Goal: Entertainment & Leisure: Browse casually

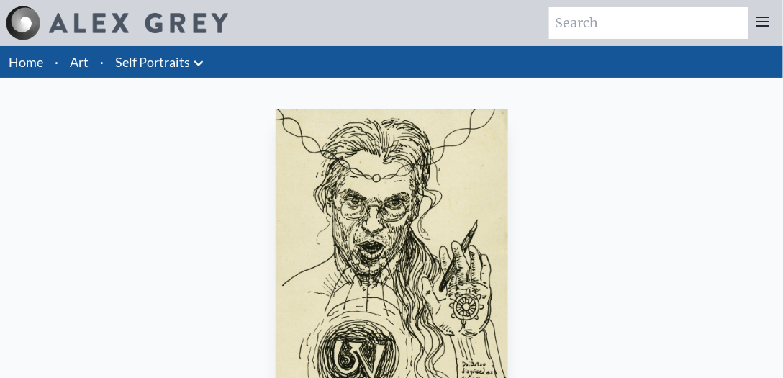
click at [32, 64] on link "Home" at bounding box center [26, 62] width 35 height 16
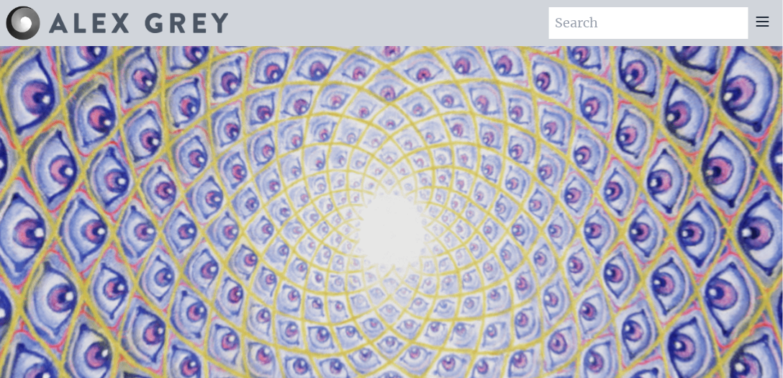
click at [765, 20] on icon at bounding box center [762, 21] width 17 height 17
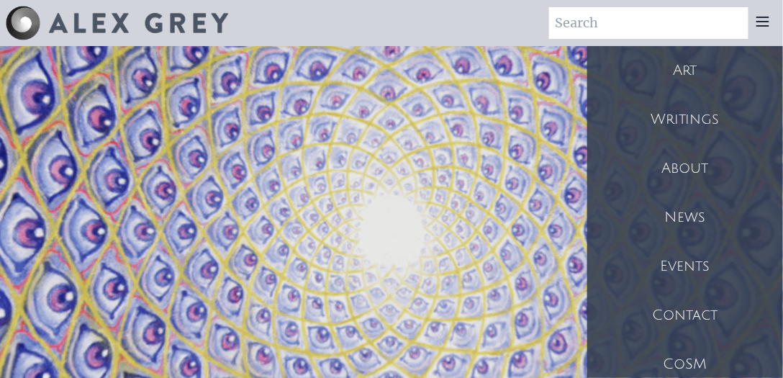
click at [510, 23] on div "Art Writings About" at bounding box center [391, 23] width 783 height 46
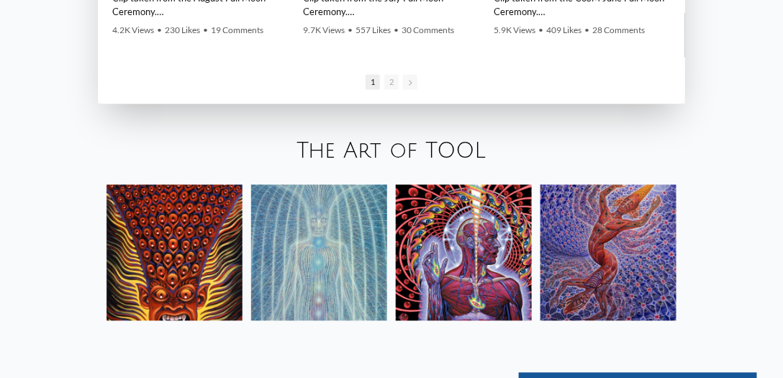
scroll to position [2056, 0]
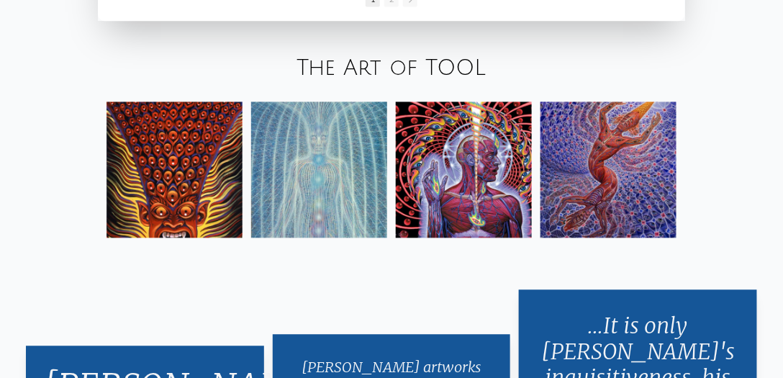
click at [387, 67] on link "The Art of TOOL" at bounding box center [391, 69] width 189 height 24
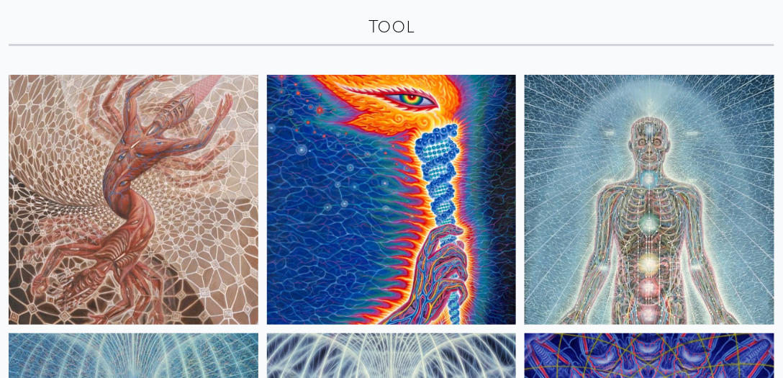
scroll to position [88, 0]
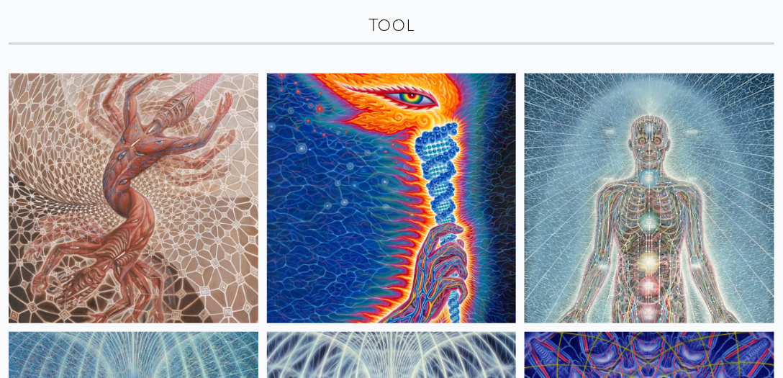
drag, startPoint x: 262, startPoint y: 69, endPoint x: 266, endPoint y: 81, distance: 12.8
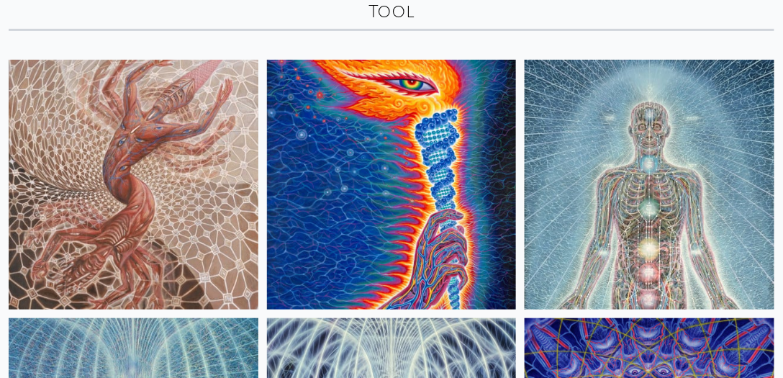
drag, startPoint x: 266, startPoint y: 81, endPoint x: 265, endPoint y: 105, distance: 23.8
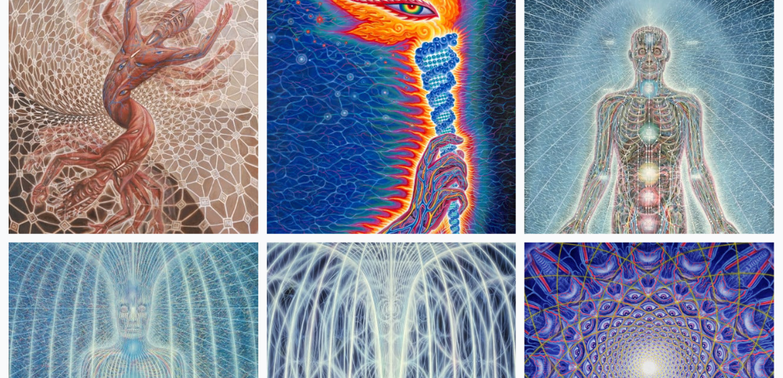
drag, startPoint x: 268, startPoint y: 26, endPoint x: 276, endPoint y: 61, distance: 36.1
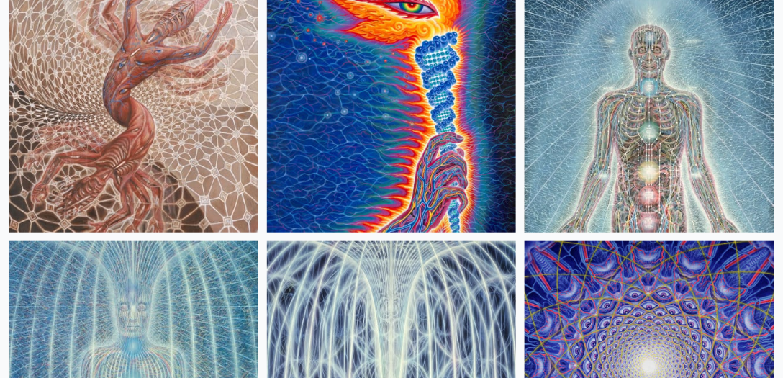
drag, startPoint x: 242, startPoint y: 27, endPoint x: 258, endPoint y: 65, distance: 40.6
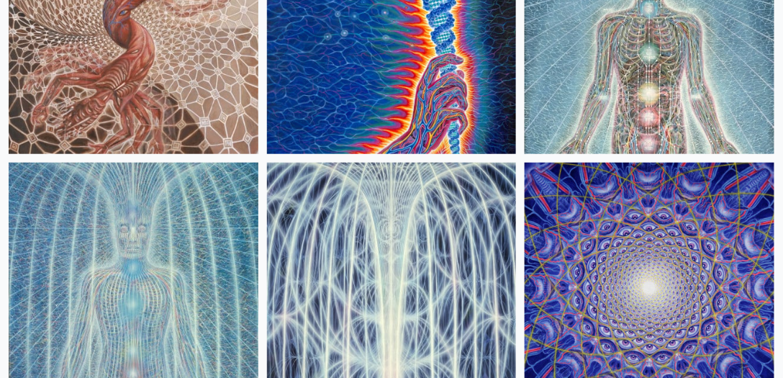
scroll to position [266, 0]
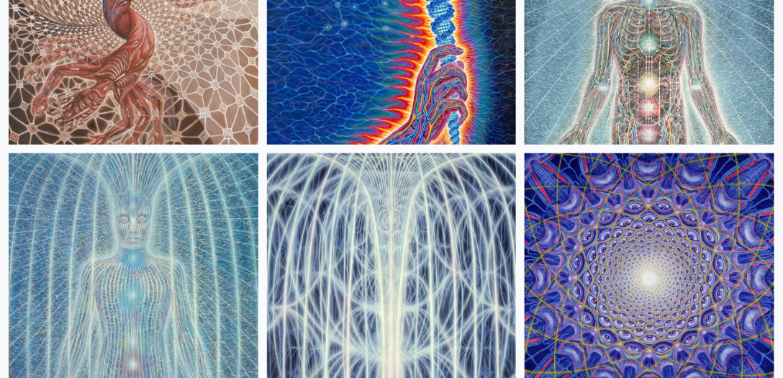
drag, startPoint x: 265, startPoint y: 39, endPoint x: 263, endPoint y: 65, distance: 26.0
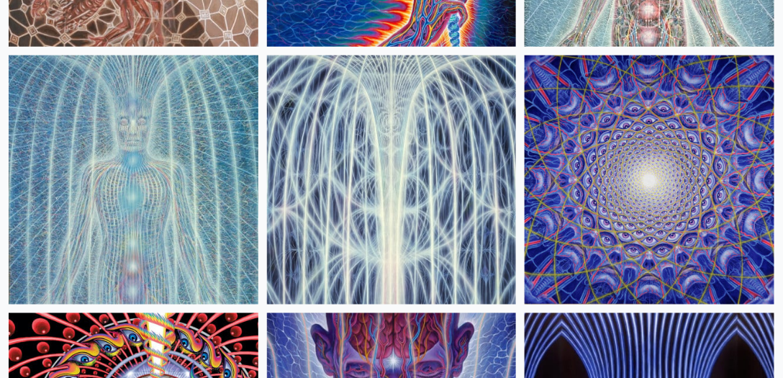
drag, startPoint x: 263, startPoint y: 65, endPoint x: 267, endPoint y: 125, distance: 60.6
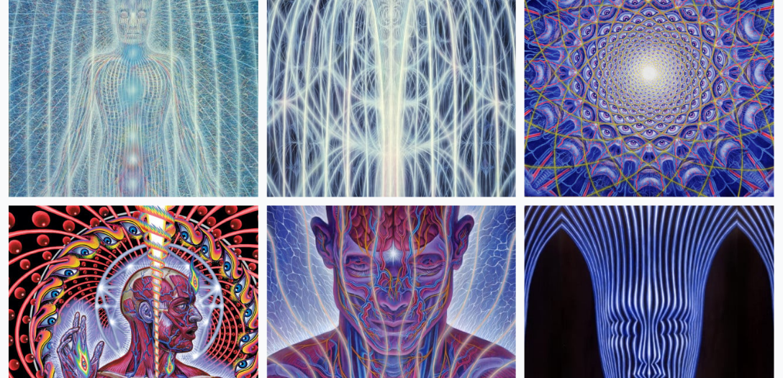
drag, startPoint x: 264, startPoint y: 94, endPoint x: 264, endPoint y: 127, distance: 33.1
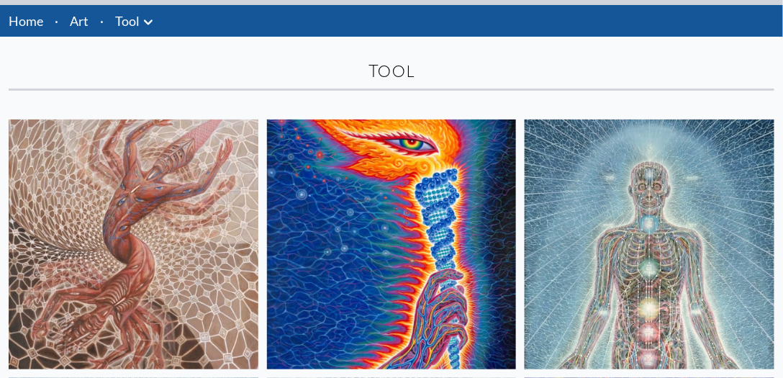
scroll to position [0, 0]
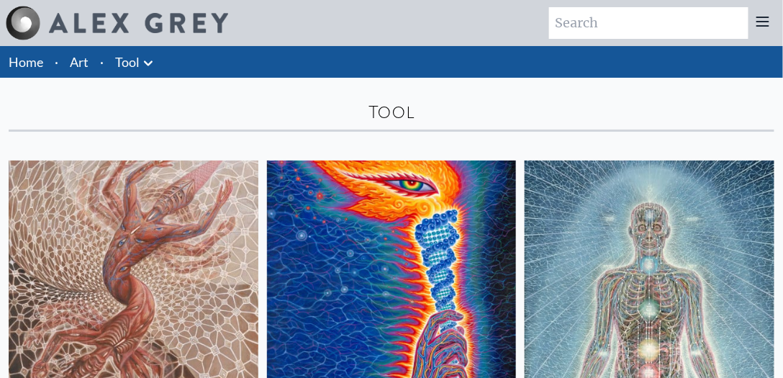
click at [83, 62] on link "Art" at bounding box center [79, 62] width 19 height 20
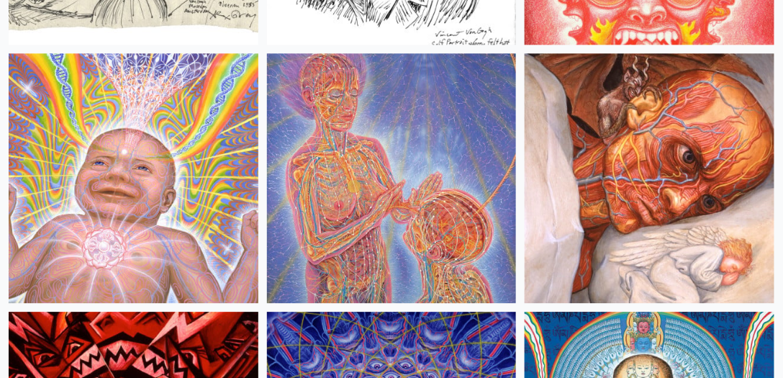
scroll to position [18693, 0]
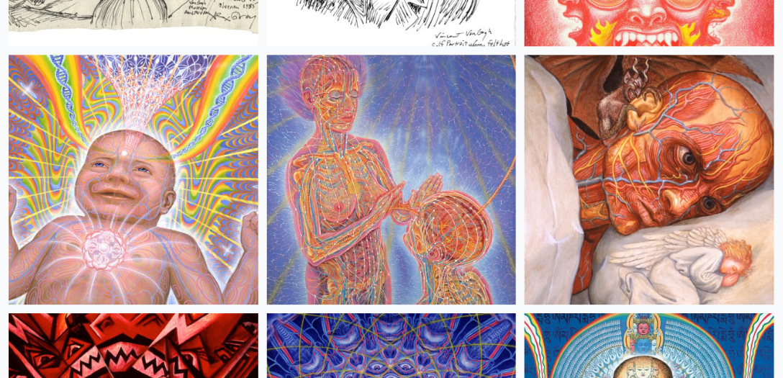
drag, startPoint x: 348, startPoint y: 91, endPoint x: 257, endPoint y: 95, distance: 91.5
drag, startPoint x: 261, startPoint y: 88, endPoint x: 263, endPoint y: 101, distance: 13.1
drag, startPoint x: 263, startPoint y: 101, endPoint x: 271, endPoint y: 96, distance: 8.8
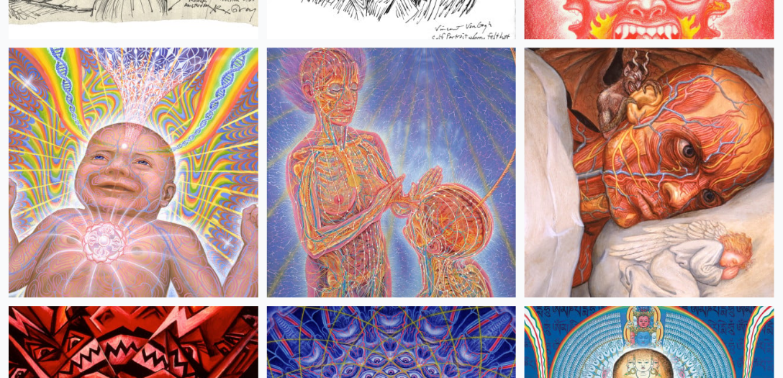
drag, startPoint x: 261, startPoint y: 83, endPoint x: 263, endPoint y: 101, distance: 18.8
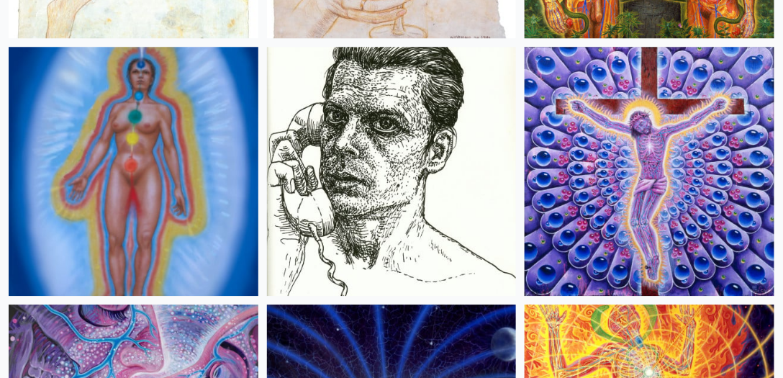
scroll to position [21505, 0]
